Goal: Transaction & Acquisition: Download file/media

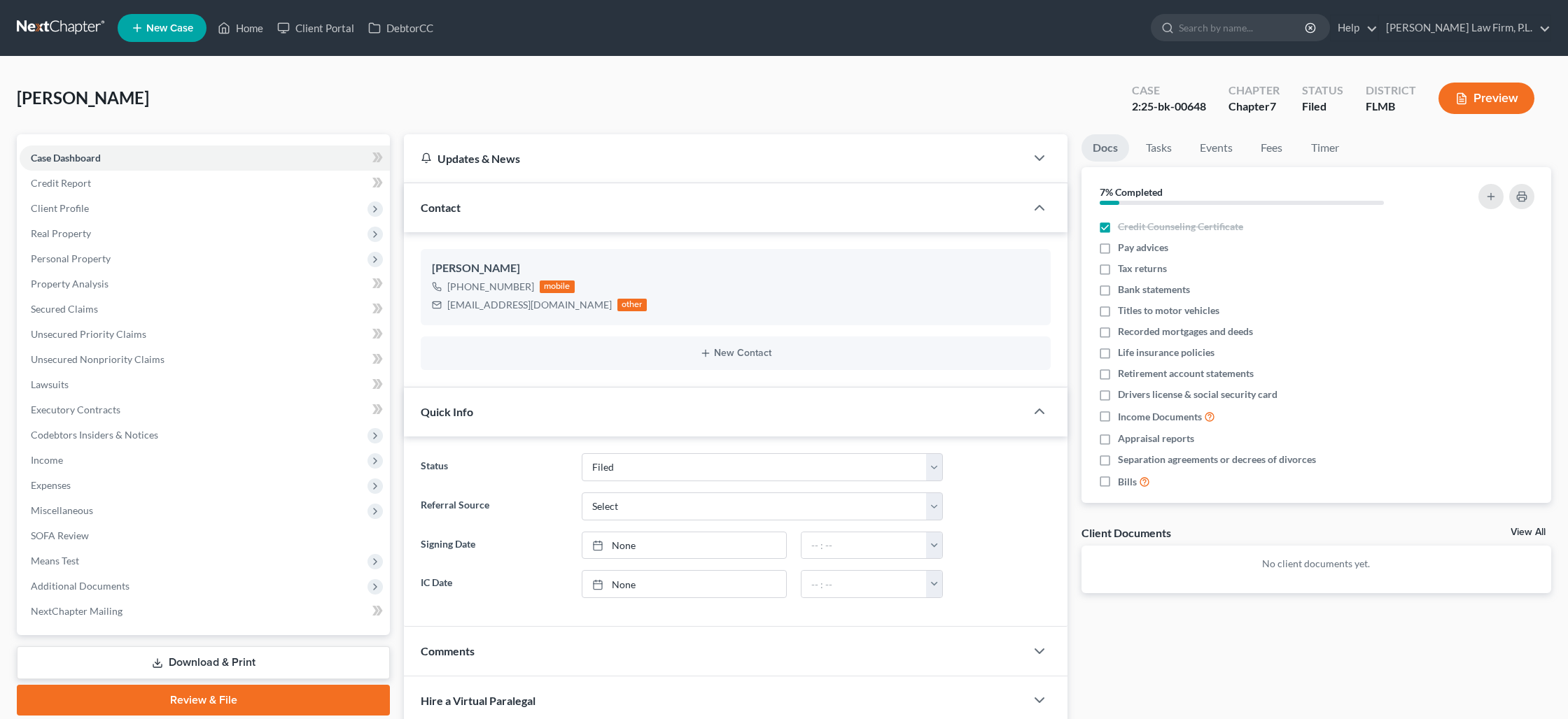
select select "2"
click at [243, 33] on link "Home" at bounding box center [240, 28] width 59 height 25
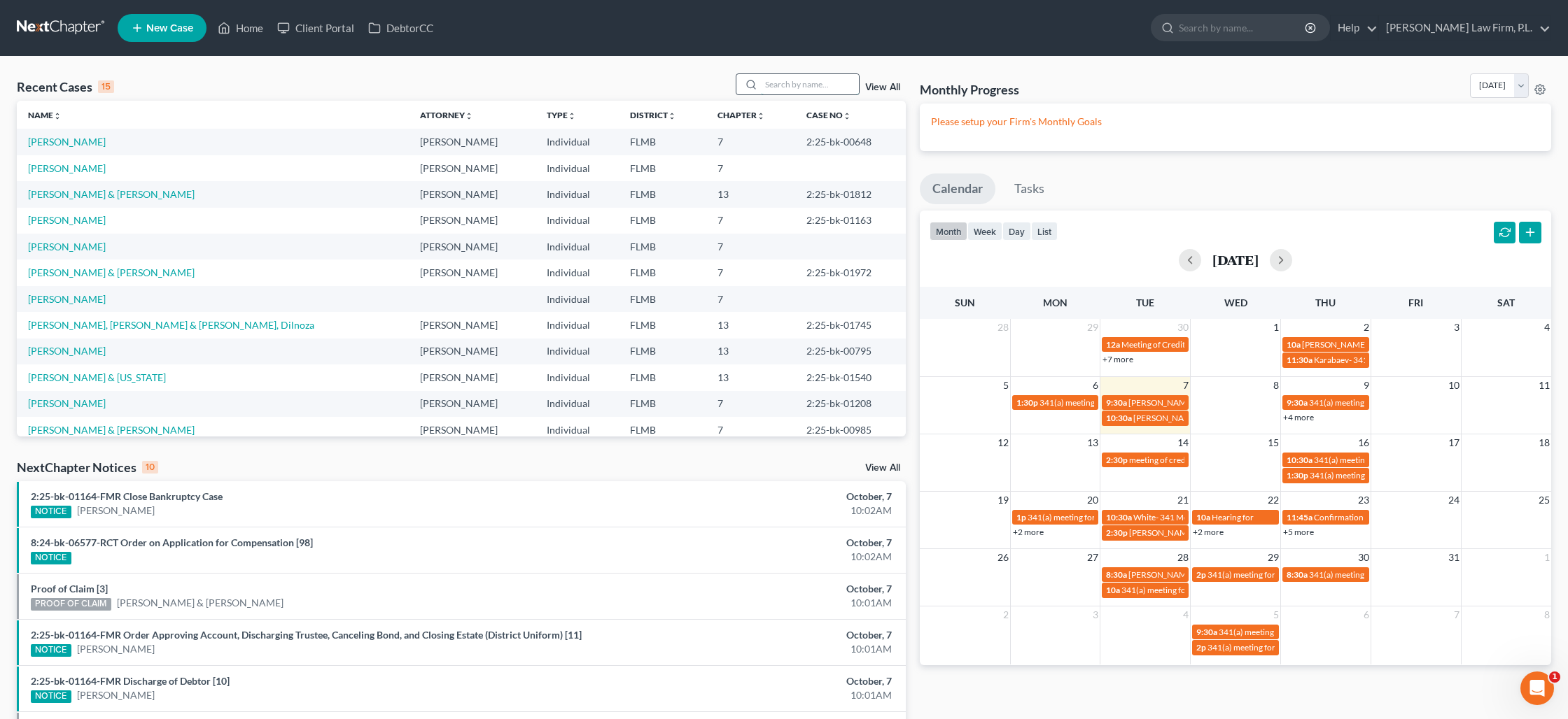
click at [781, 80] on input "search" at bounding box center [810, 85] width 98 height 20
type input "[PERSON_NAME]"
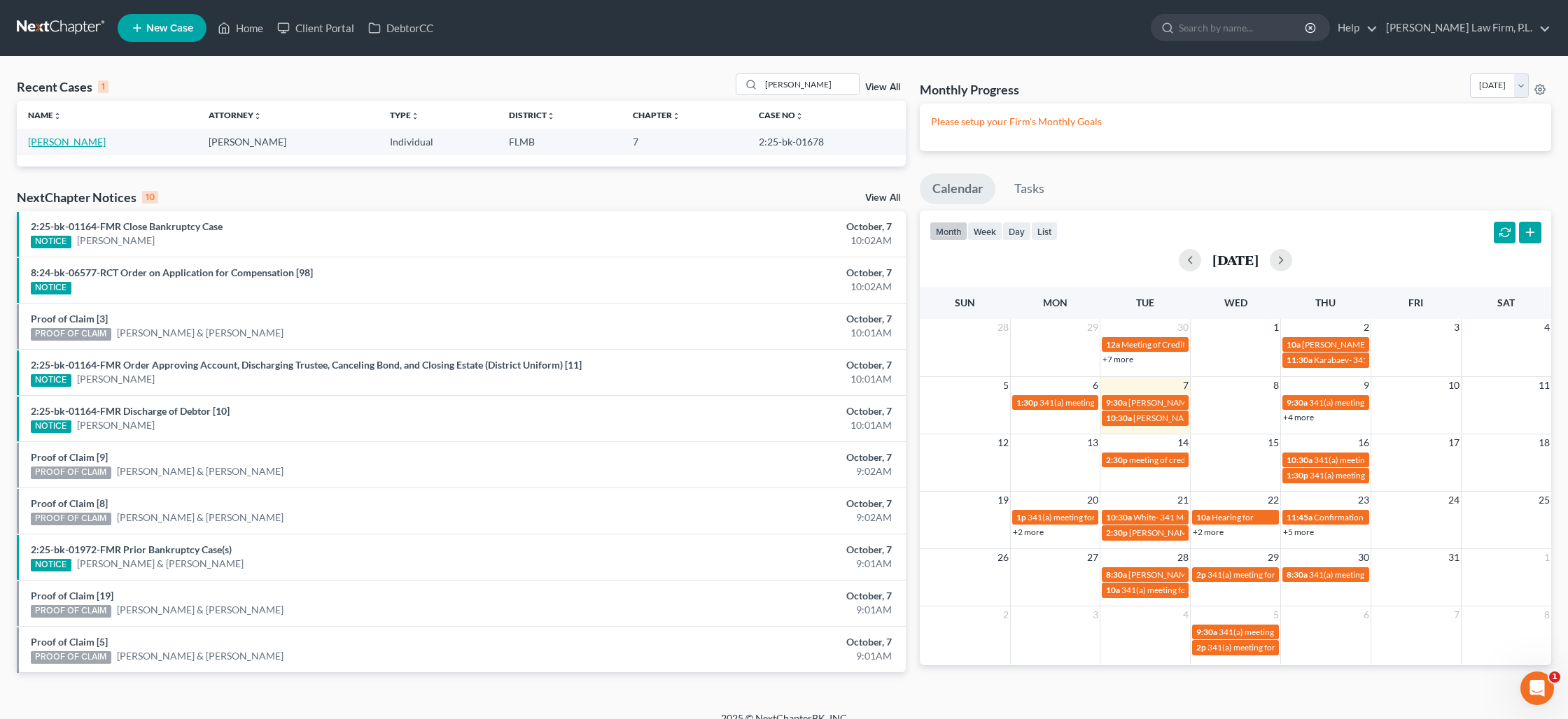
click at [56, 142] on link "[PERSON_NAME]" at bounding box center [67, 142] width 77 height 12
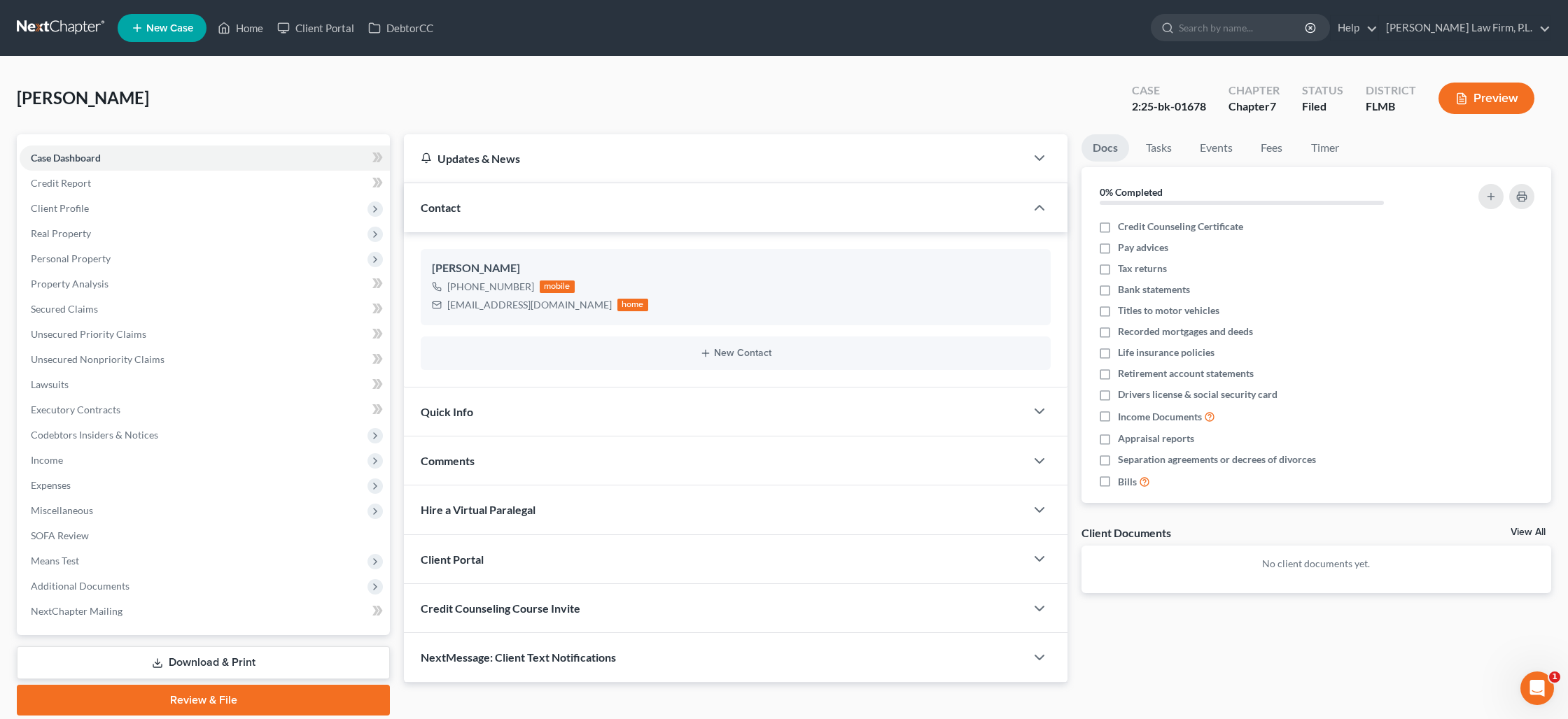
click at [219, 664] on link "Download & Print" at bounding box center [203, 663] width 373 height 33
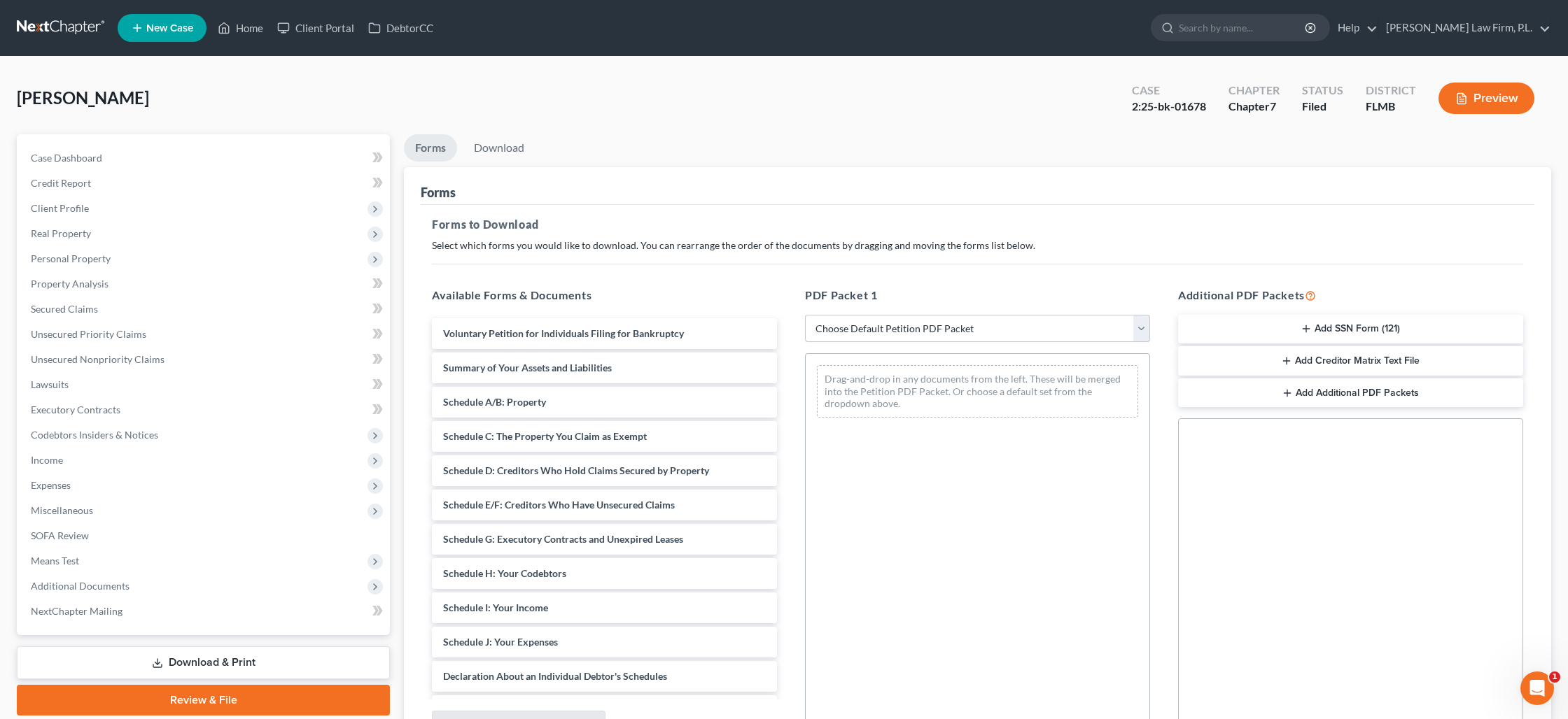
click at [951, 335] on select "Choose Default Petition PDF Packet Complete Bankruptcy Petition (all forms and …" at bounding box center [977, 329] width 345 height 28
select select "0"
click at [805, 315] on select "Choose Default Petition PDF Packet Complete Bankruptcy Petition (all forms and …" at bounding box center [977, 329] width 345 height 28
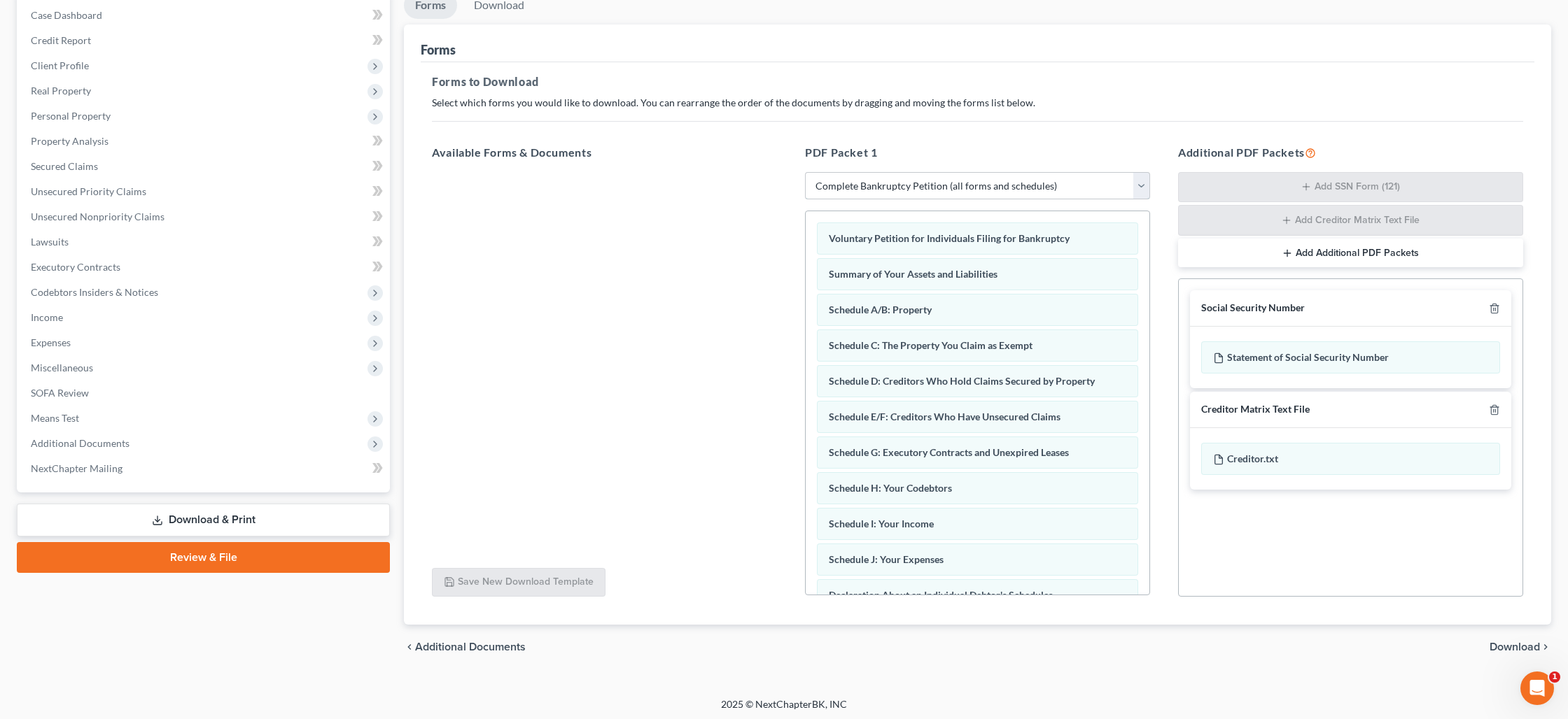
scroll to position [145, 0]
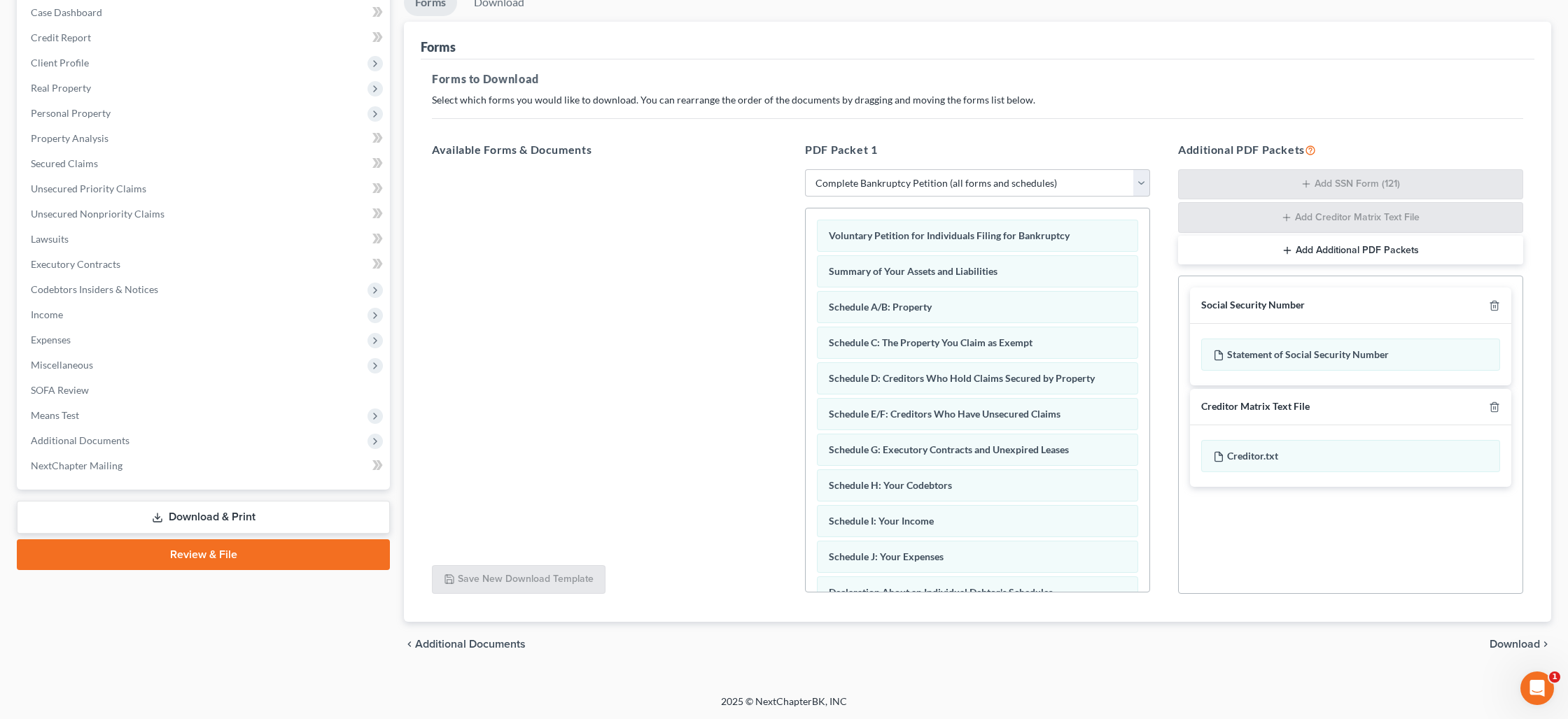
click at [1496, 647] on span "Download" at bounding box center [1515, 644] width 50 height 11
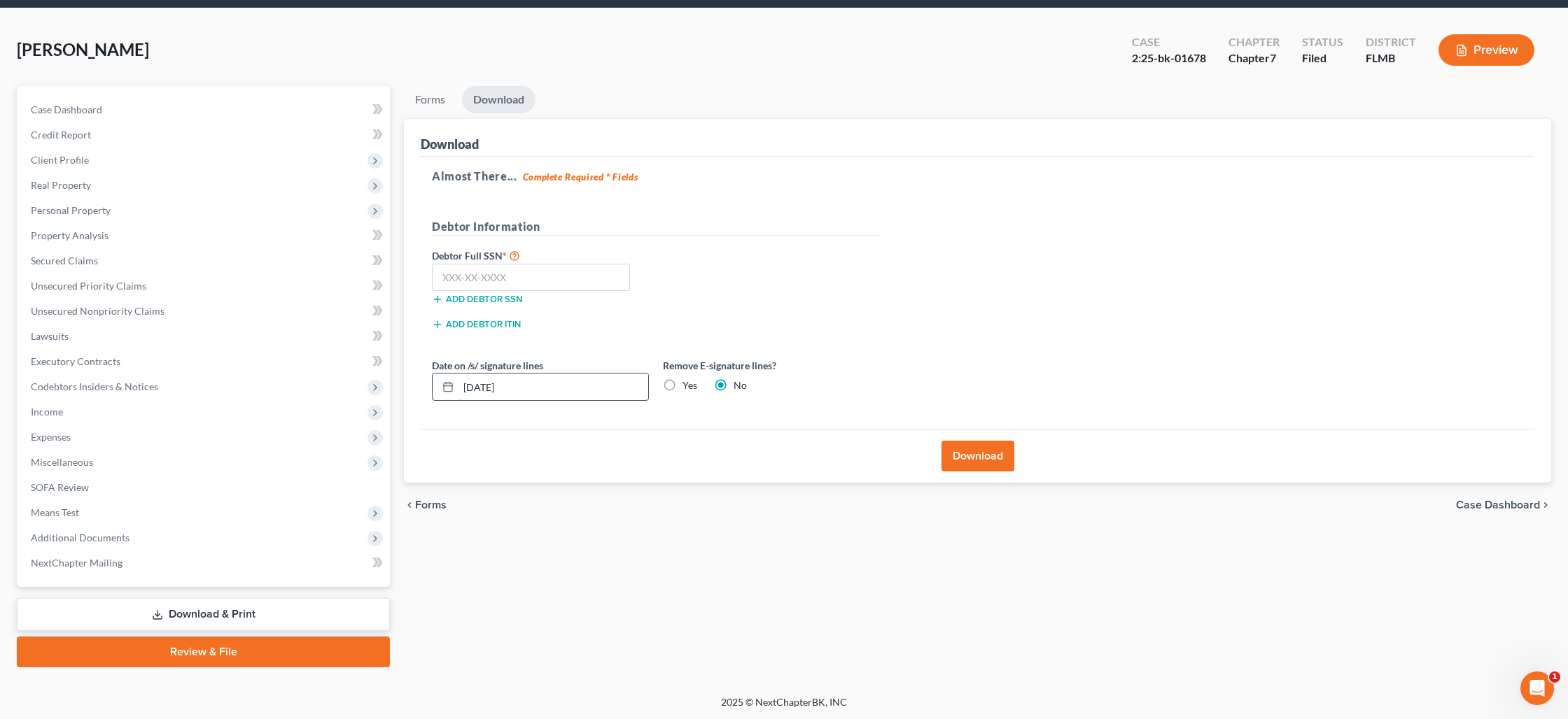
click at [613, 389] on input "[DATE]" at bounding box center [553, 387] width 190 height 26
click at [606, 389] on input "[DATE]" at bounding box center [553, 387] width 190 height 26
click at [1001, 464] on button "Download" at bounding box center [978, 456] width 73 height 31
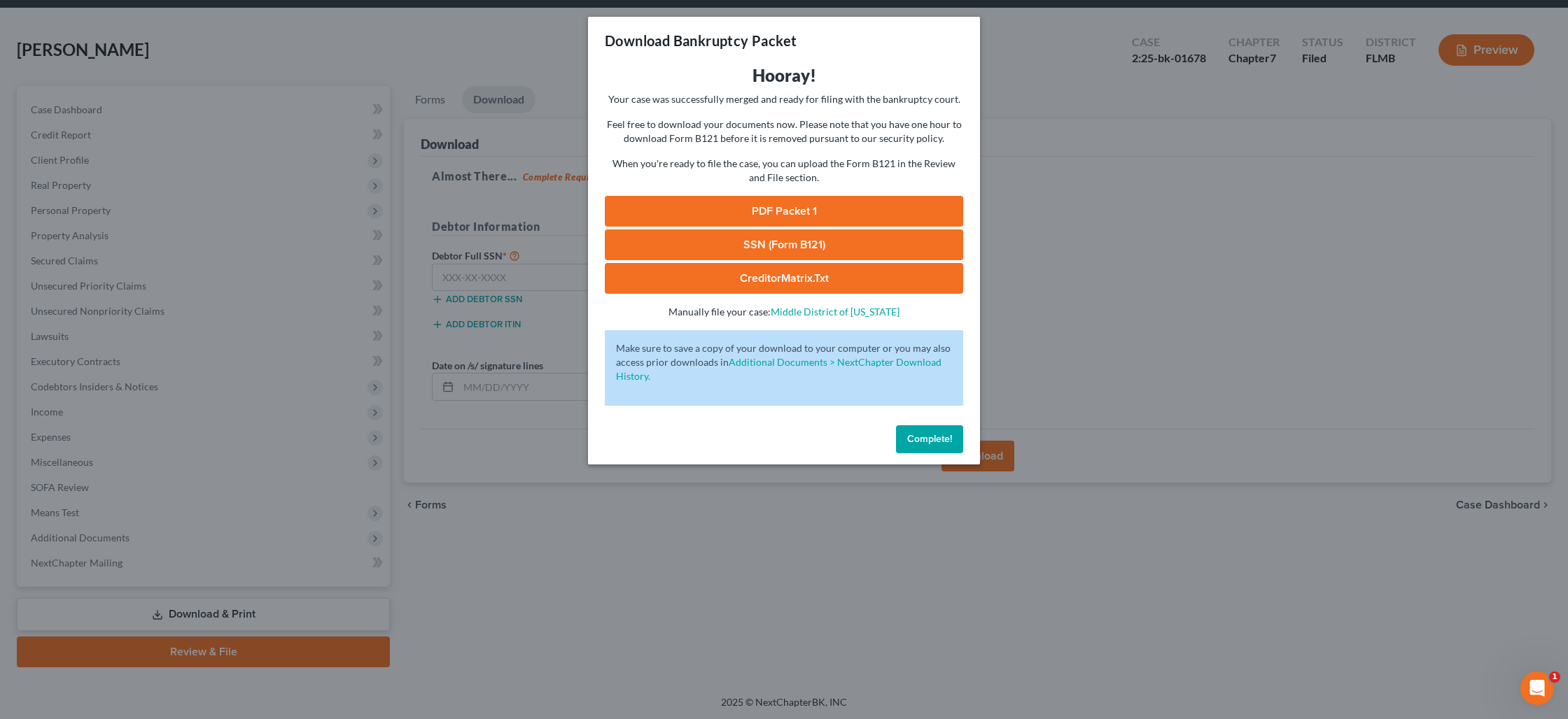
click at [743, 218] on link "PDF Packet 1" at bounding box center [784, 211] width 358 height 31
